Goal: Task Accomplishment & Management: Complete application form

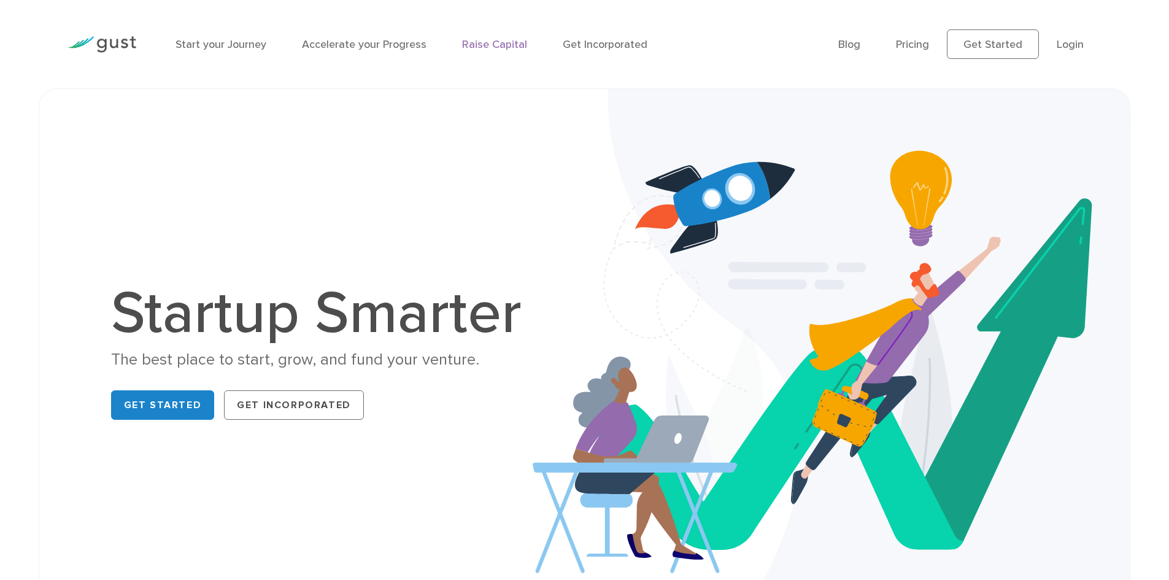
click at [496, 43] on link "Raise Capital" at bounding box center [494, 44] width 65 height 13
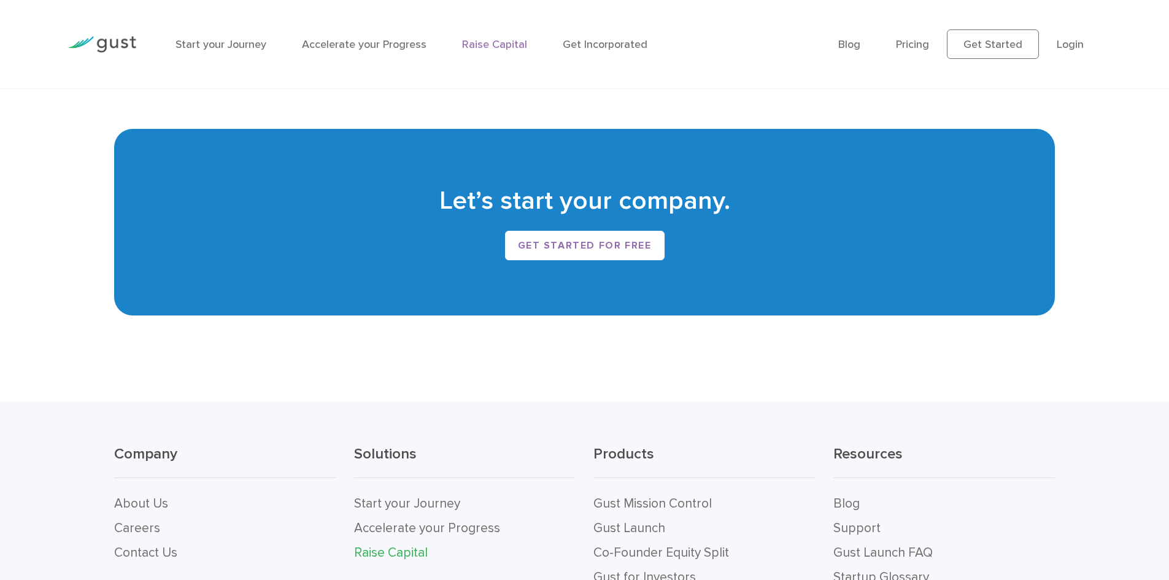
scroll to position [2394, 0]
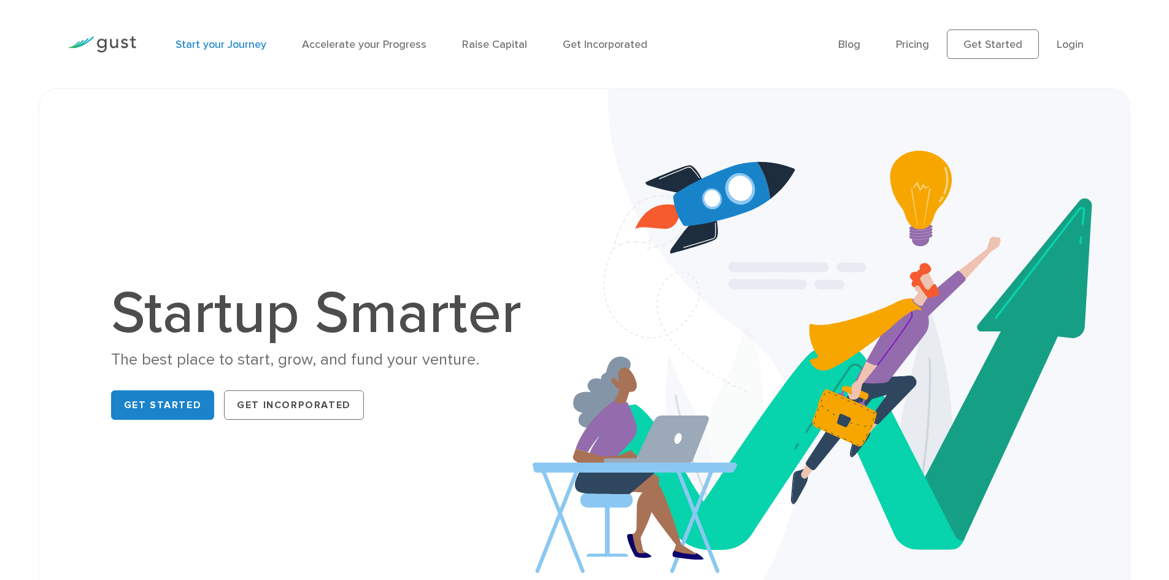
click at [230, 47] on link "Start your Journey" at bounding box center [221, 44] width 91 height 13
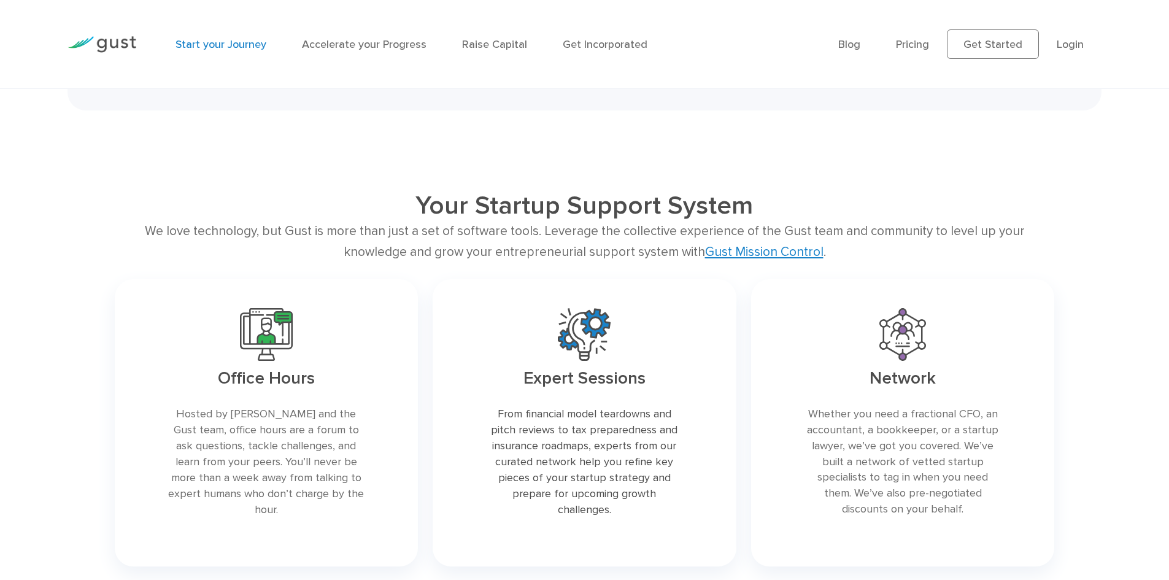
scroll to position [1903, 0]
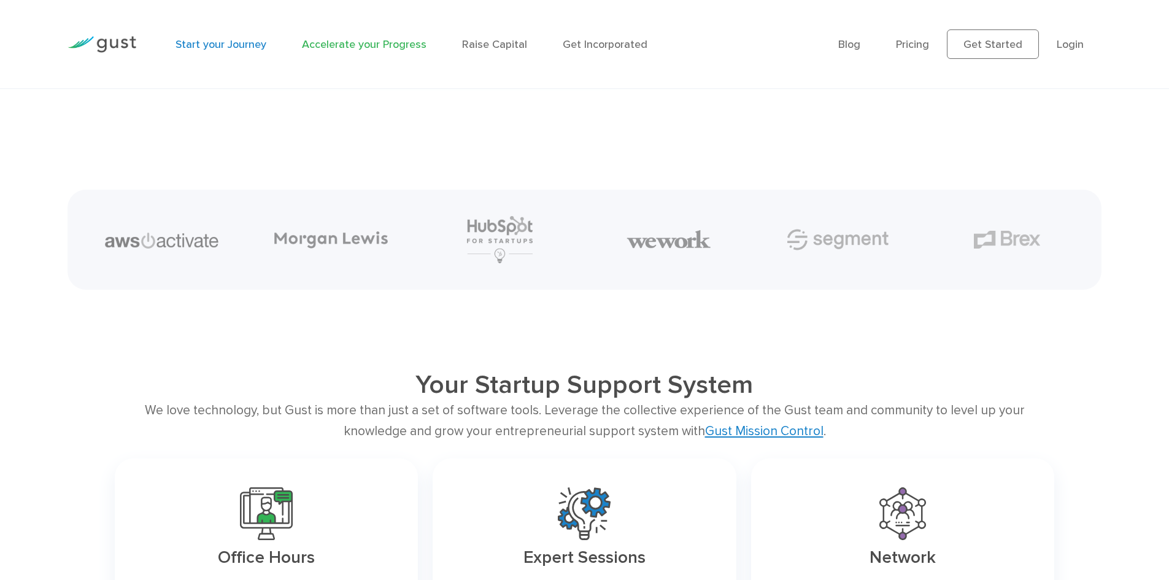
click at [383, 47] on link "Accelerate your Progress" at bounding box center [364, 44] width 125 height 13
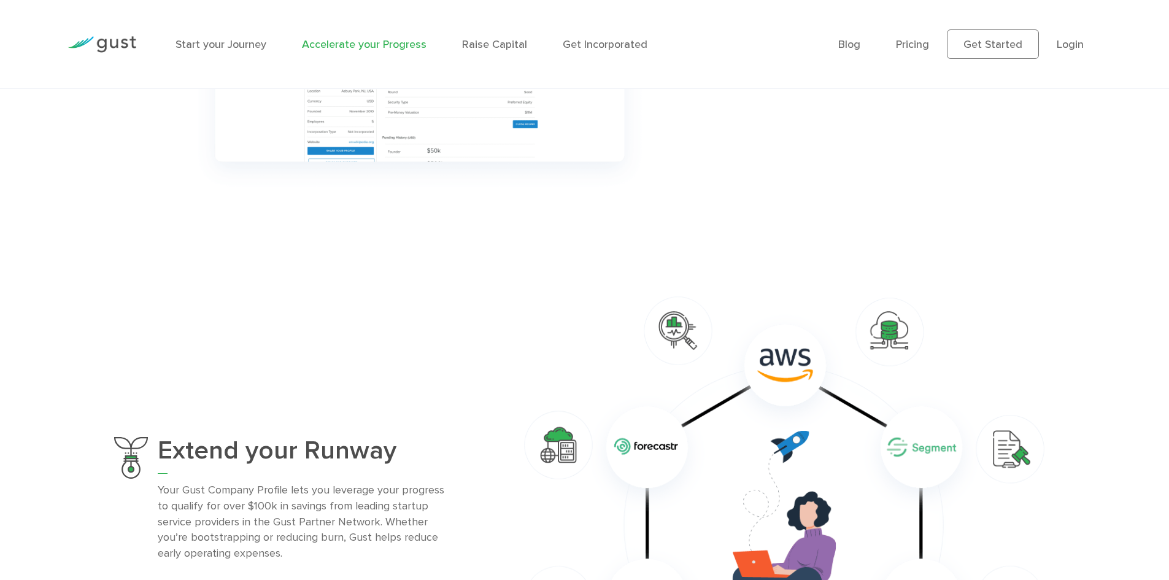
scroll to position [1105, 0]
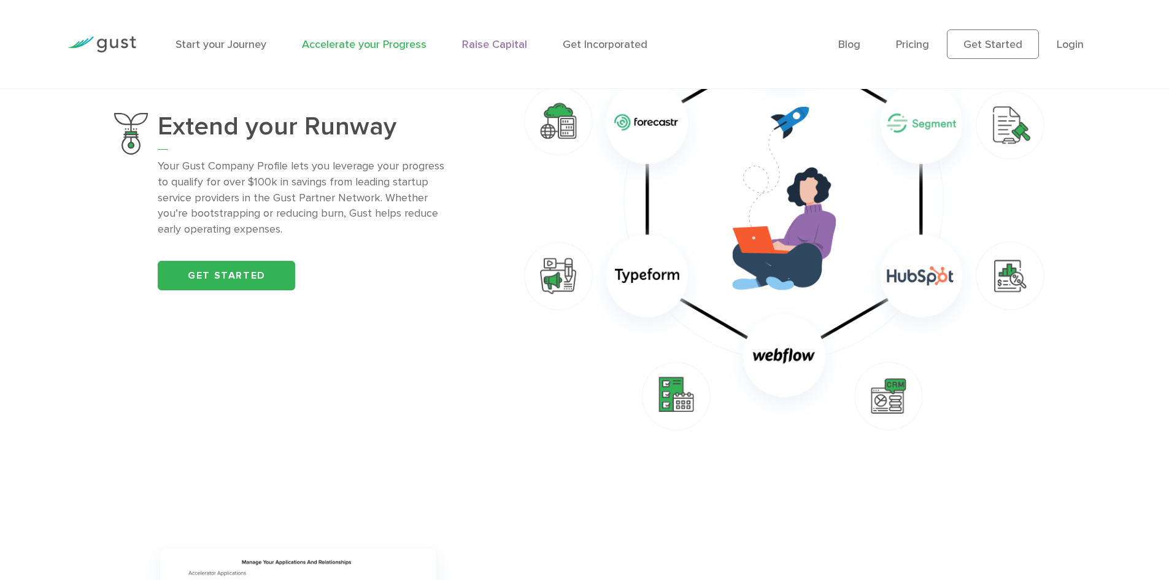
click at [510, 38] on link "Raise Capital" at bounding box center [494, 44] width 65 height 13
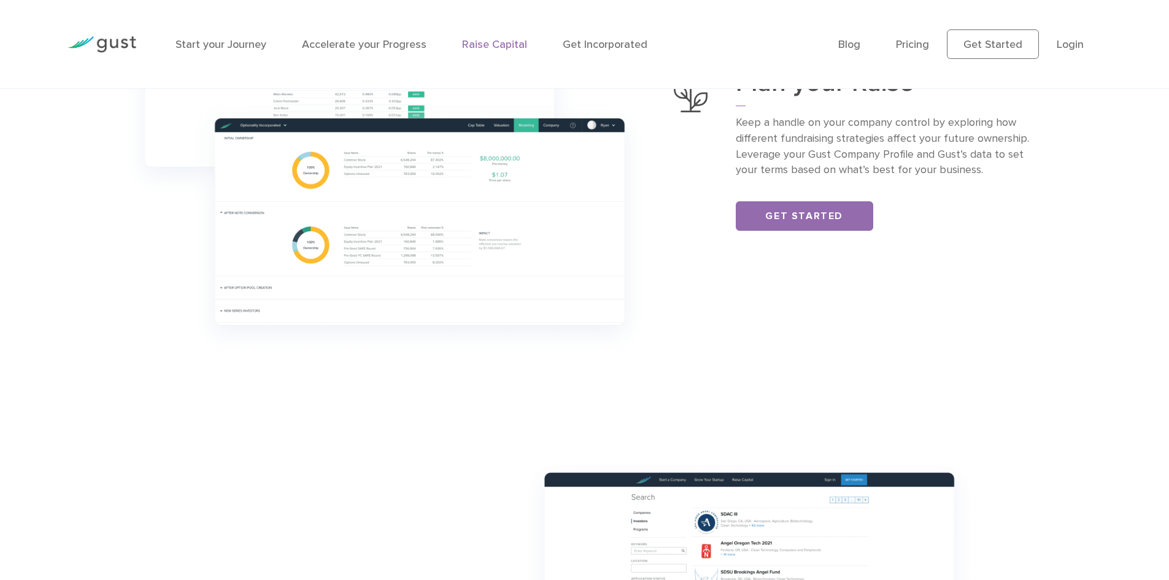
scroll to position [491, 0]
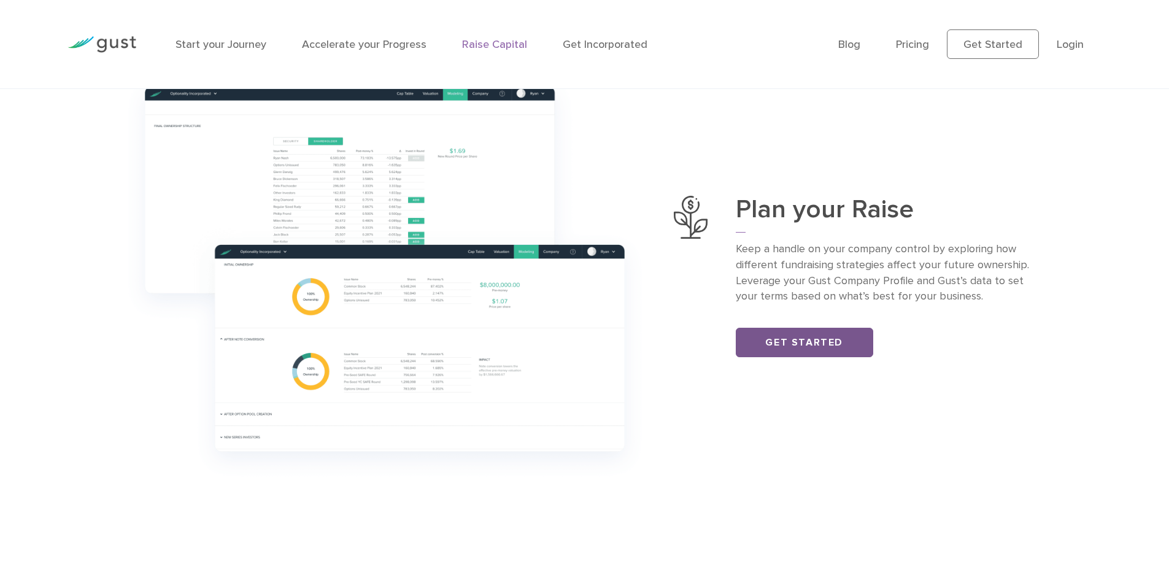
click at [794, 352] on link "Get Started" at bounding box center [804, 342] width 137 height 29
